Goal: Consume media (video, audio)

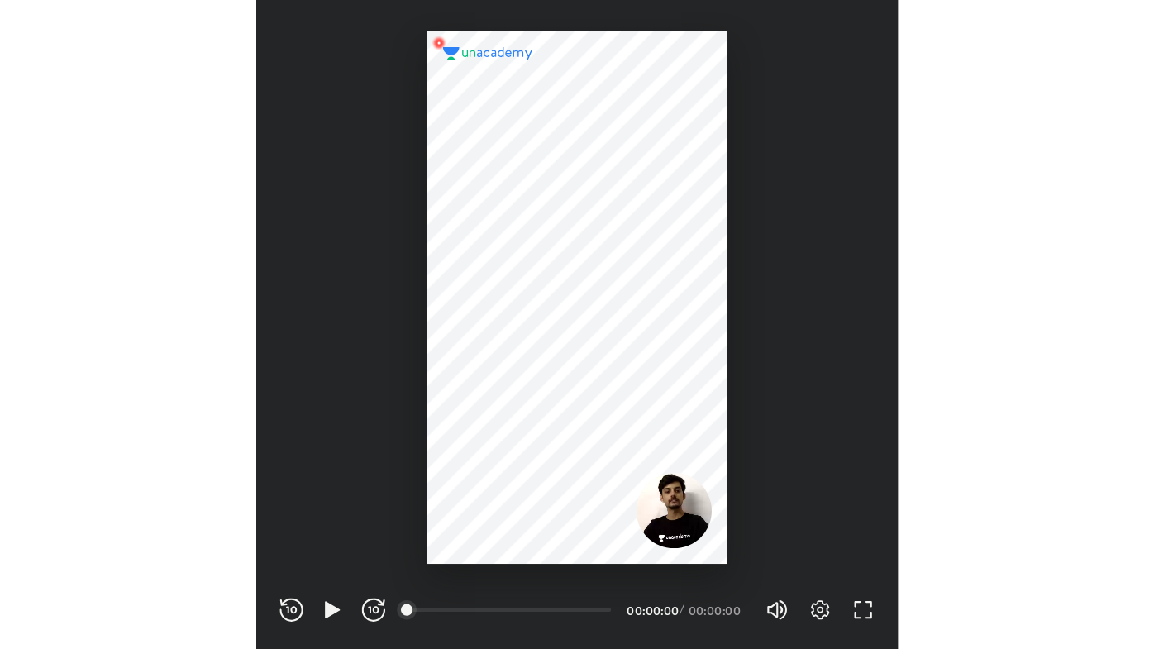
scroll to position [549, 542]
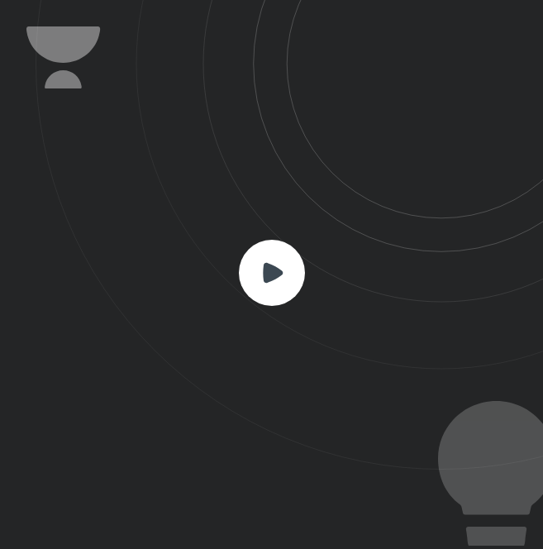
click at [273, 265] on icon at bounding box center [273, 273] width 20 height 20
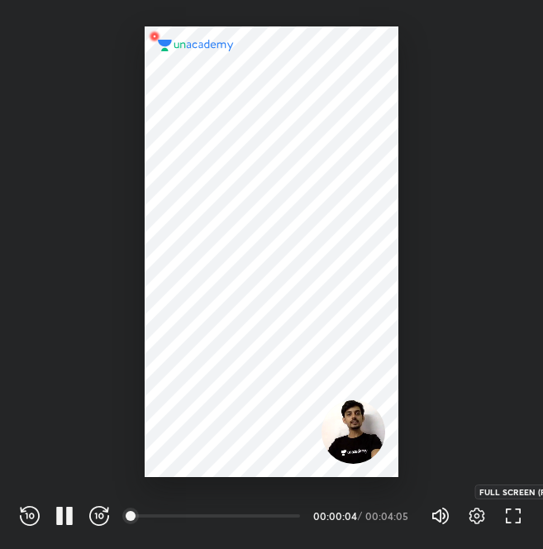
click at [506, 518] on icon "button" at bounding box center [509, 520] width 6 height 6
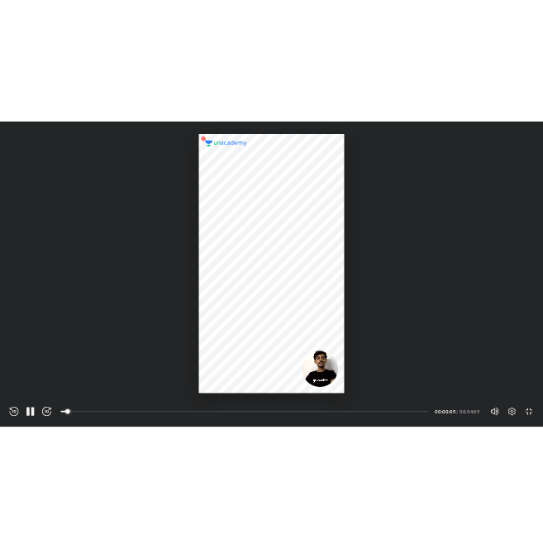
scroll to position [649, 1154]
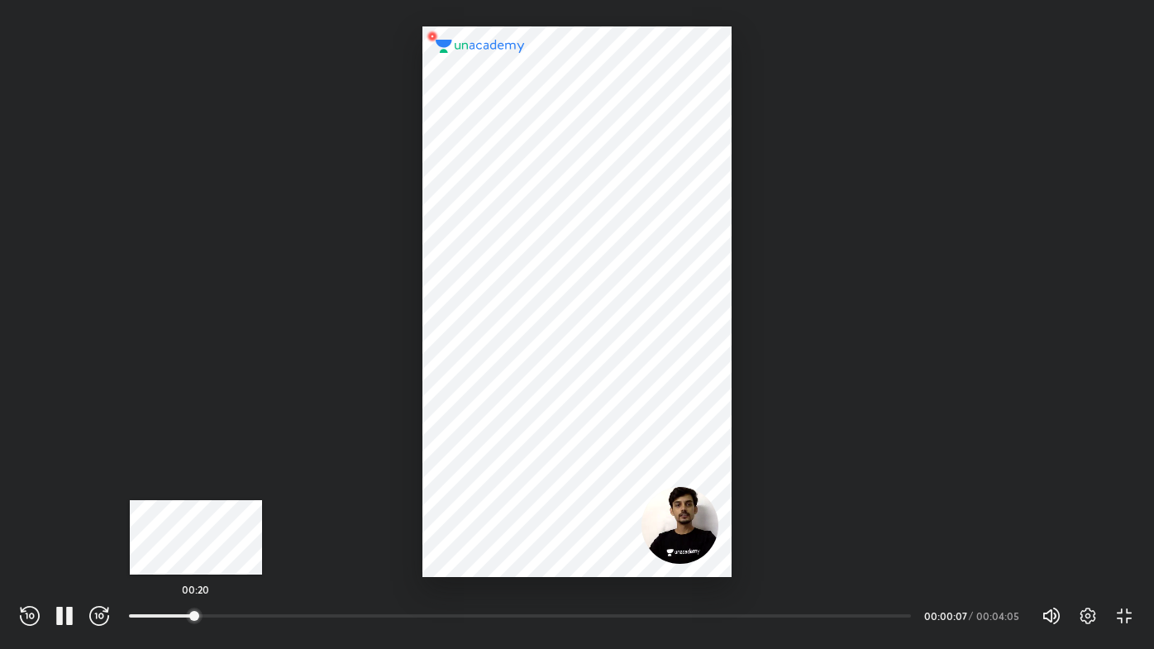
click at [196, 548] on div at bounding box center [194, 615] width 13 height 13
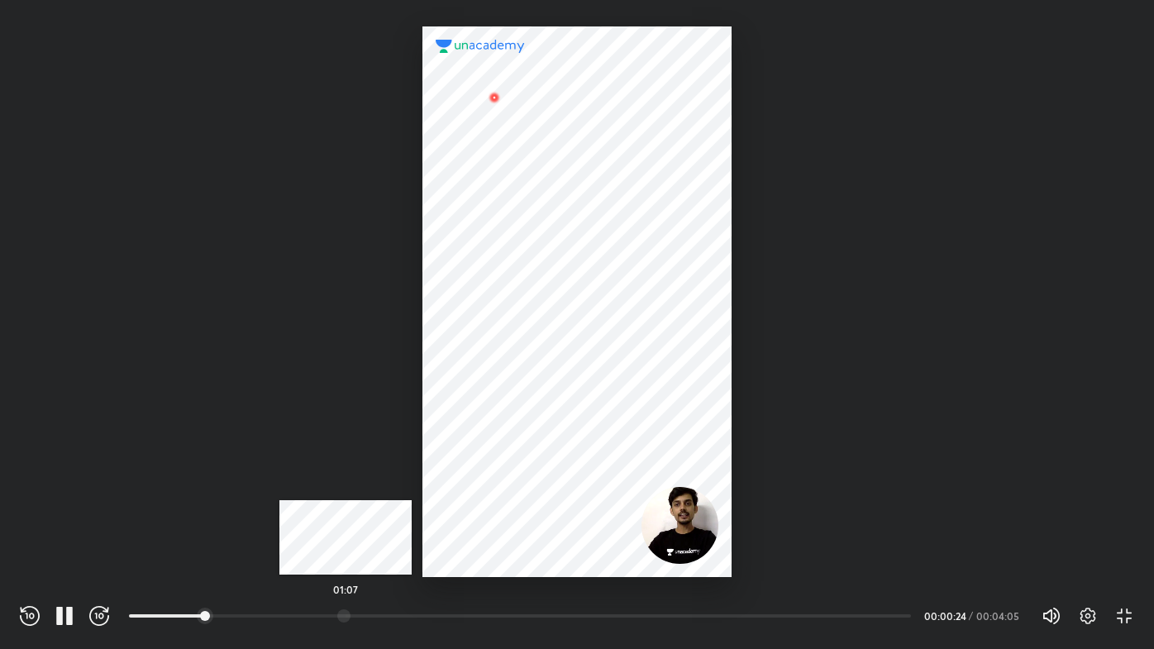
click at [346, 548] on div at bounding box center [343, 615] width 13 height 13
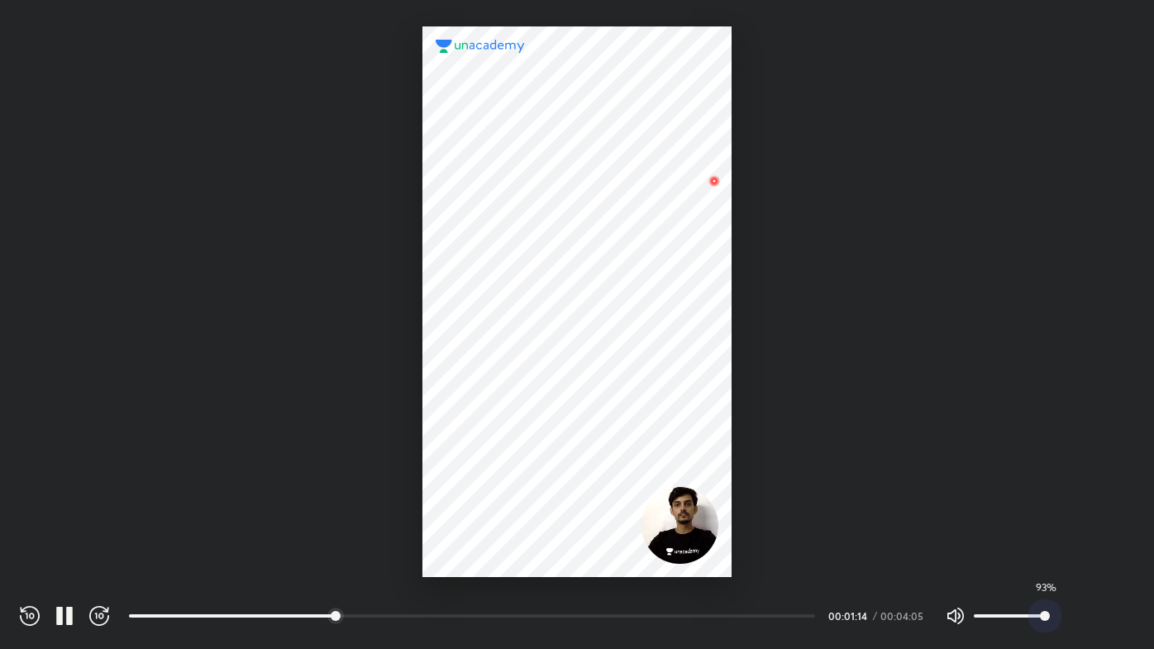
click at [542, 548] on span "93%" at bounding box center [1045, 616] width 10 height 10
click at [542, 548] on span "20%" at bounding box center [1011, 615] width 74 height 25
click at [542, 548] on div at bounding box center [560, 615] width 13 height 13
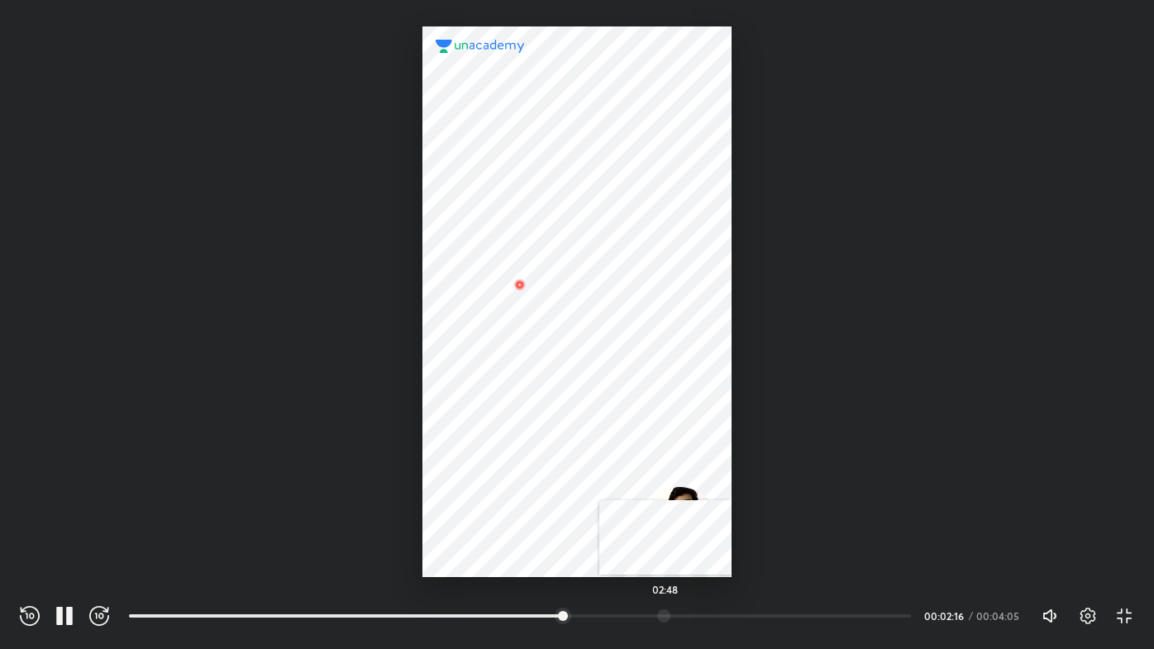
click at [542, 548] on div at bounding box center [663, 615] width 13 height 13
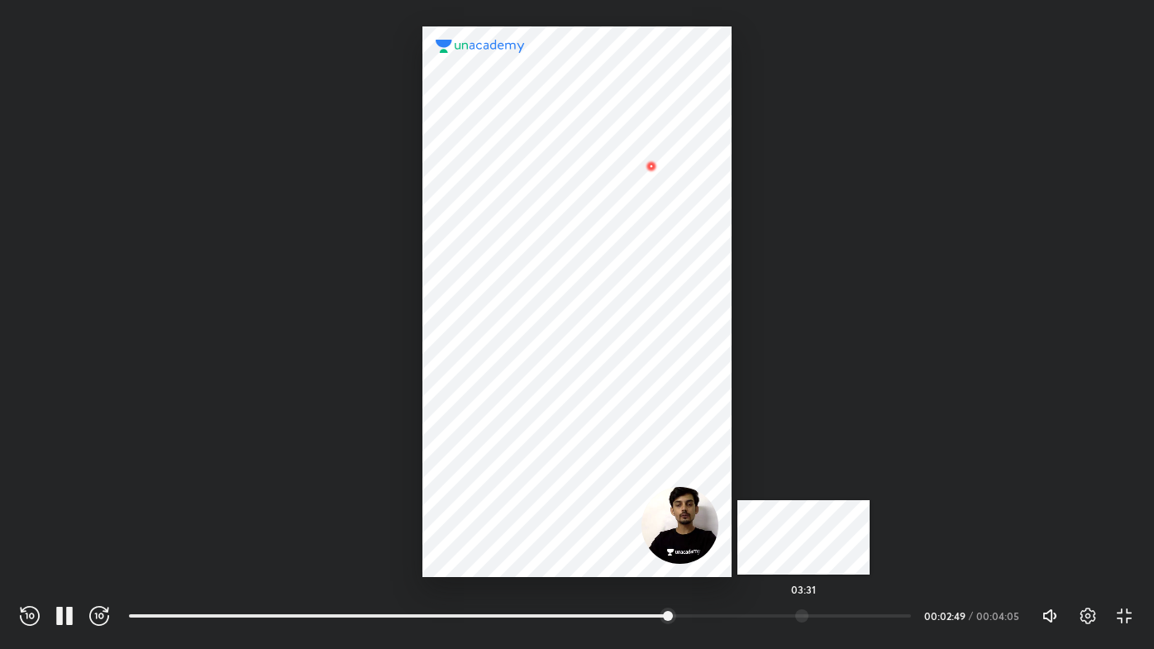
click at [542, 548] on div at bounding box center [801, 615] width 13 height 13
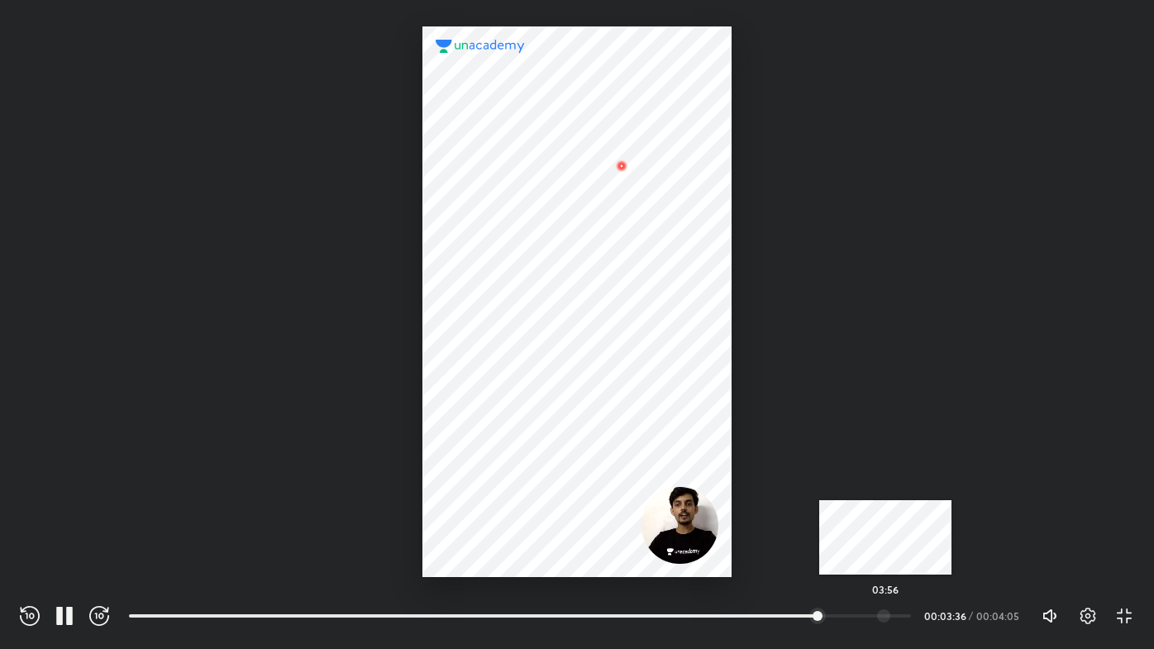
click at [542, 548] on div at bounding box center [883, 615] width 13 height 13
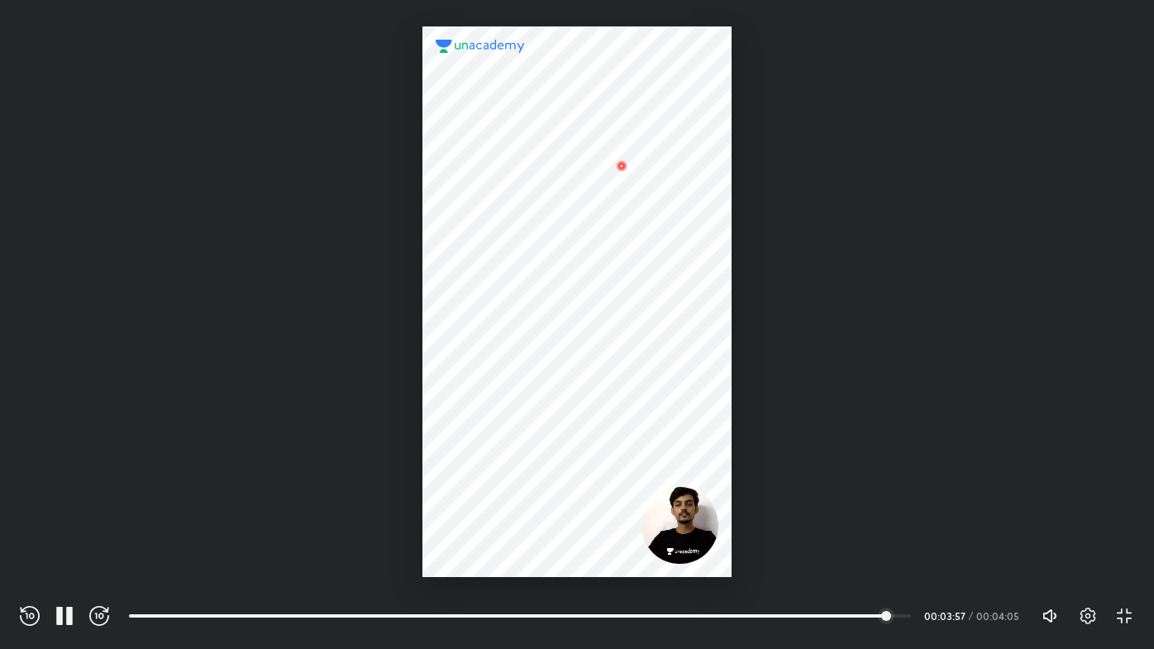
click at [542, 548] on div "REWIND (J) PAUSE (K) FORWARD (L) 04:02 00:03:57 / 00:04:05 Volume (M) 20% Setti…" at bounding box center [577, 613] width 1154 height 72
click at [542, 548] on icon "button" at bounding box center [1129, 610] width 6 height 5
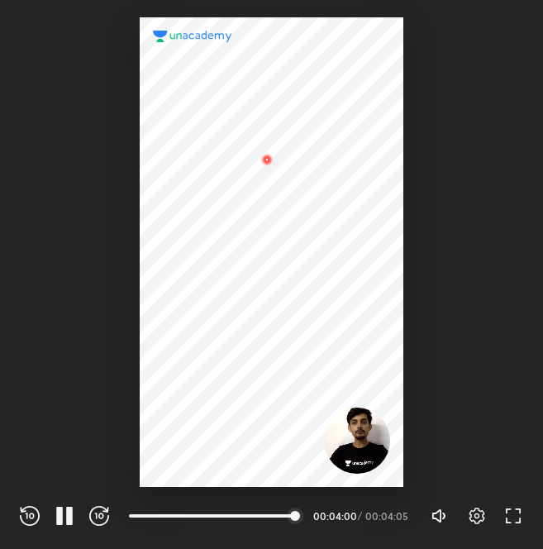
scroll to position [549, 542]
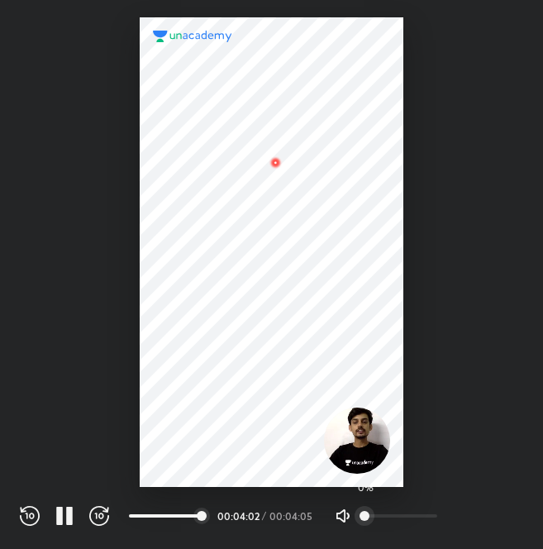
click at [439, 517] on div "Volume (M) 0%" at bounding box center [393, 515] width 116 height 25
